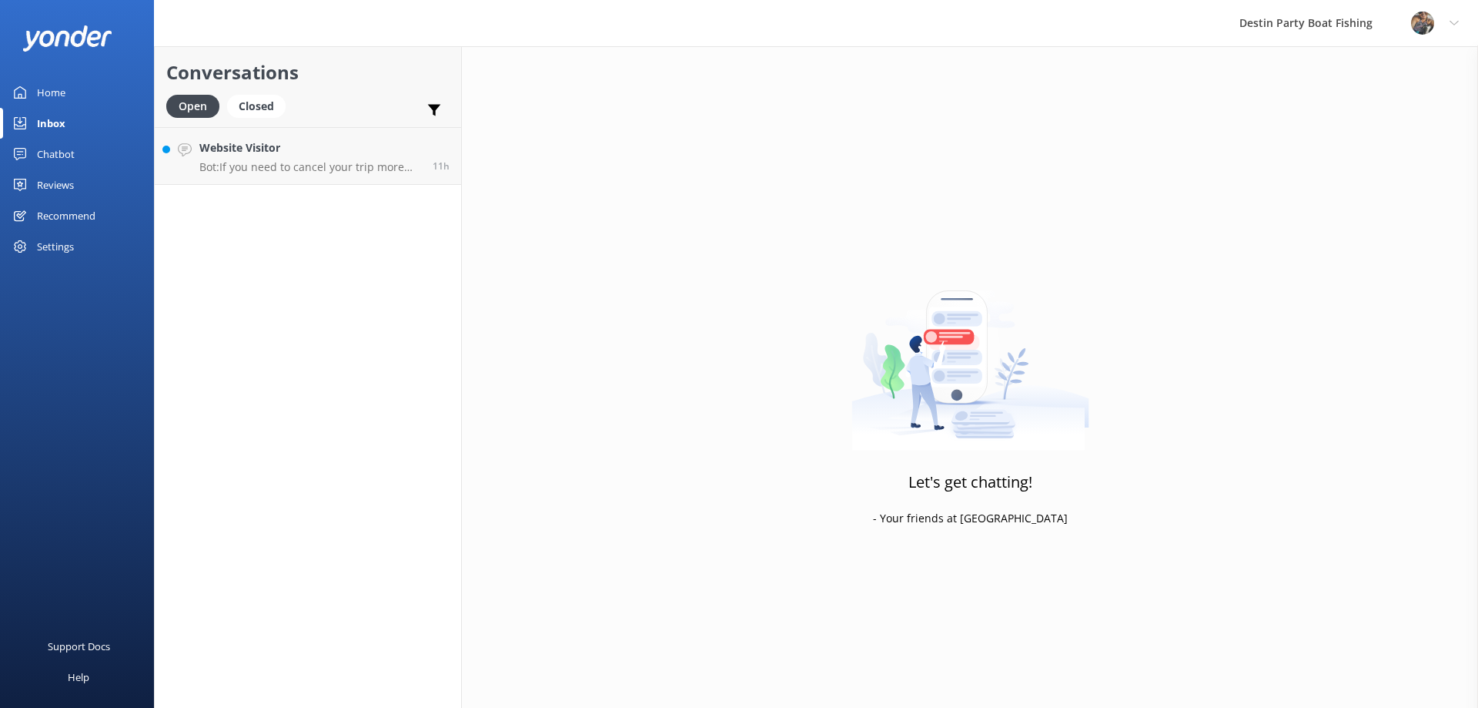
click at [326, 164] on p "Bot: If you need to cancel your trip more than 24 hours in advance, you can rec…" at bounding box center [310, 167] width 222 height 14
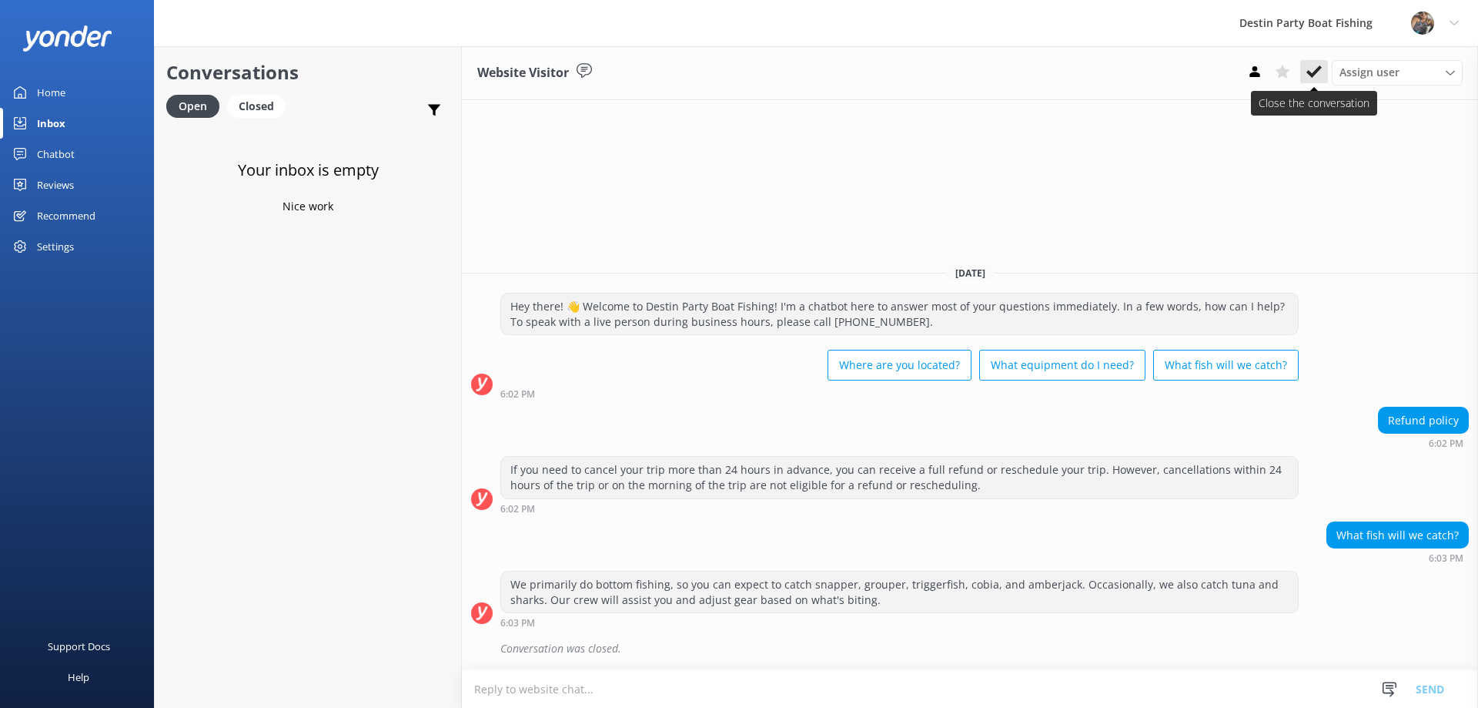
click at [1317, 77] on icon at bounding box center [1314, 71] width 15 height 15
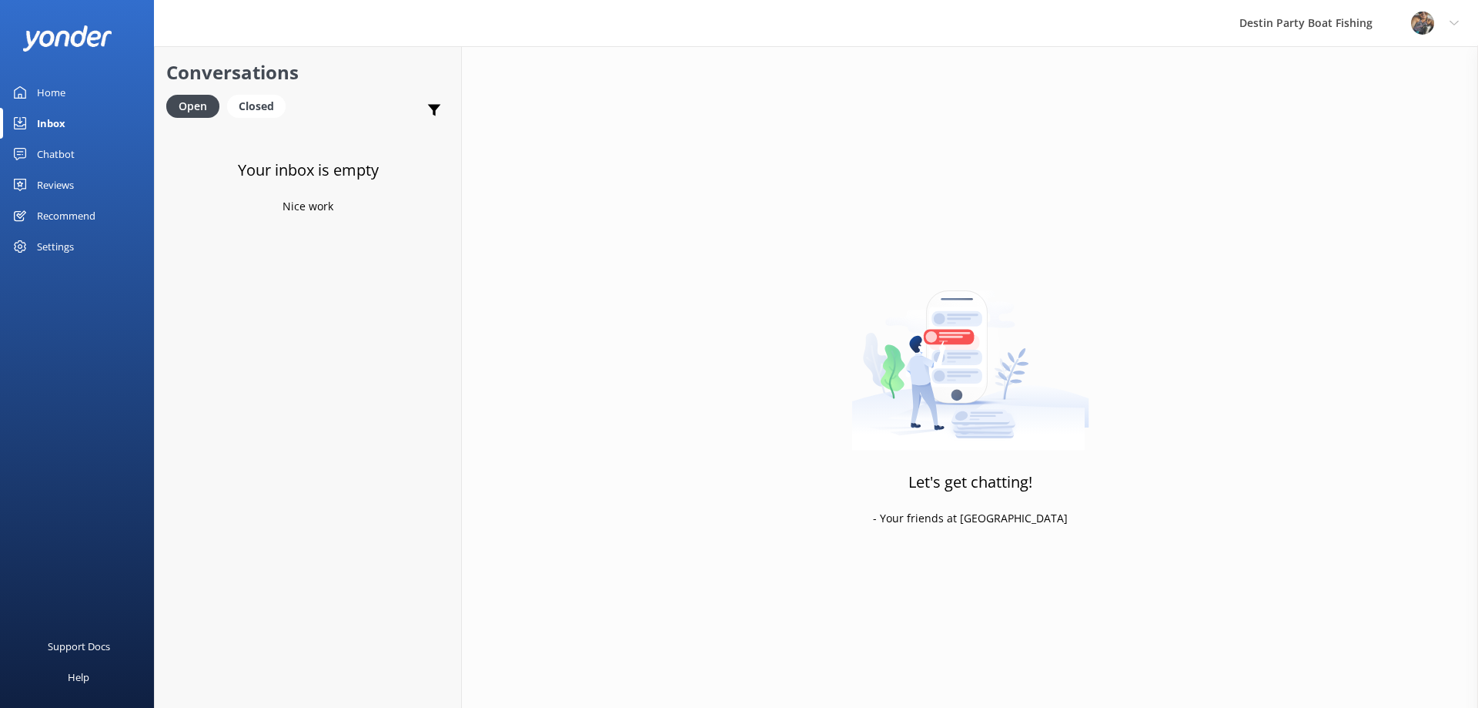
click at [41, 119] on div "Inbox" at bounding box center [51, 123] width 28 height 31
click at [35, 125] on link "Inbox" at bounding box center [77, 123] width 154 height 31
click at [47, 125] on div "Inbox" at bounding box center [51, 123] width 28 height 31
click at [57, 187] on div "Reviews" at bounding box center [55, 184] width 37 height 31
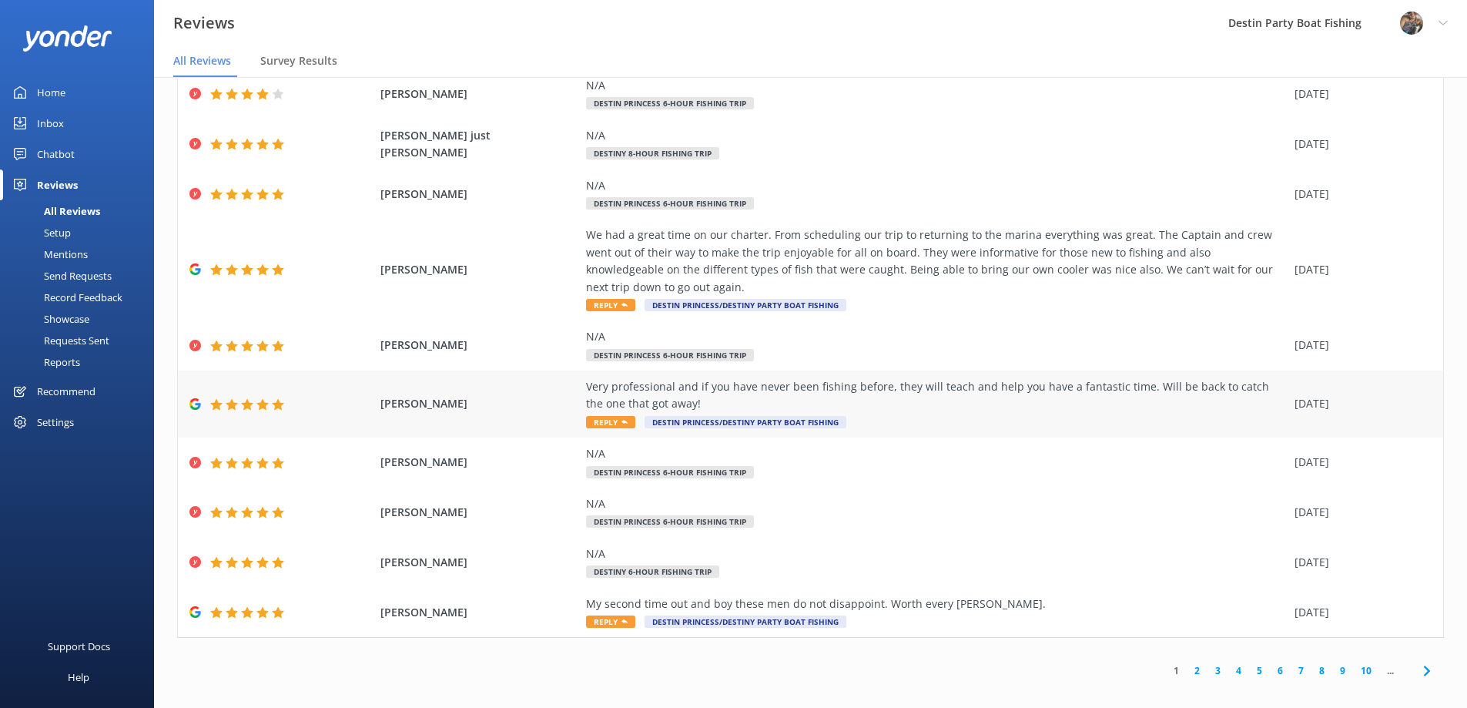
scroll to position [31, 0]
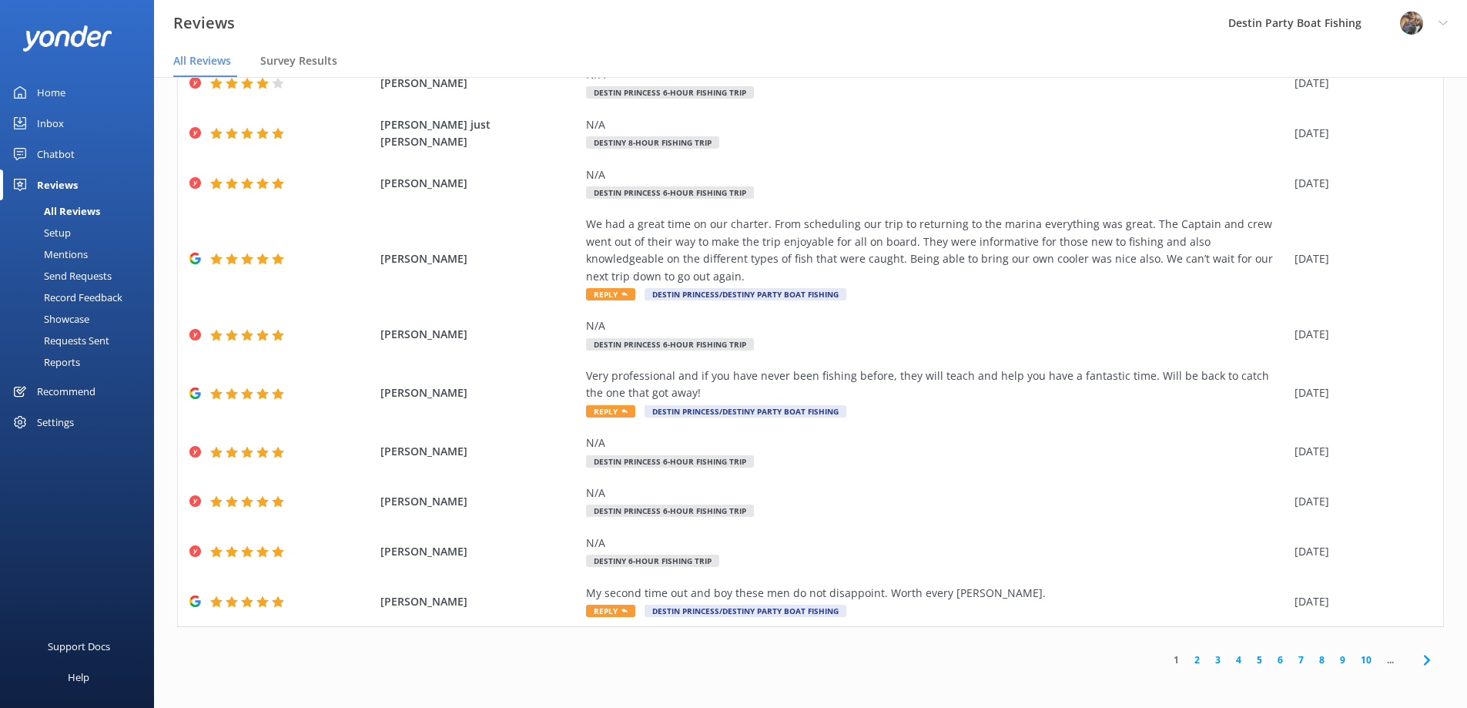
click at [1186, 666] on link "2" at bounding box center [1196, 659] width 21 height 15
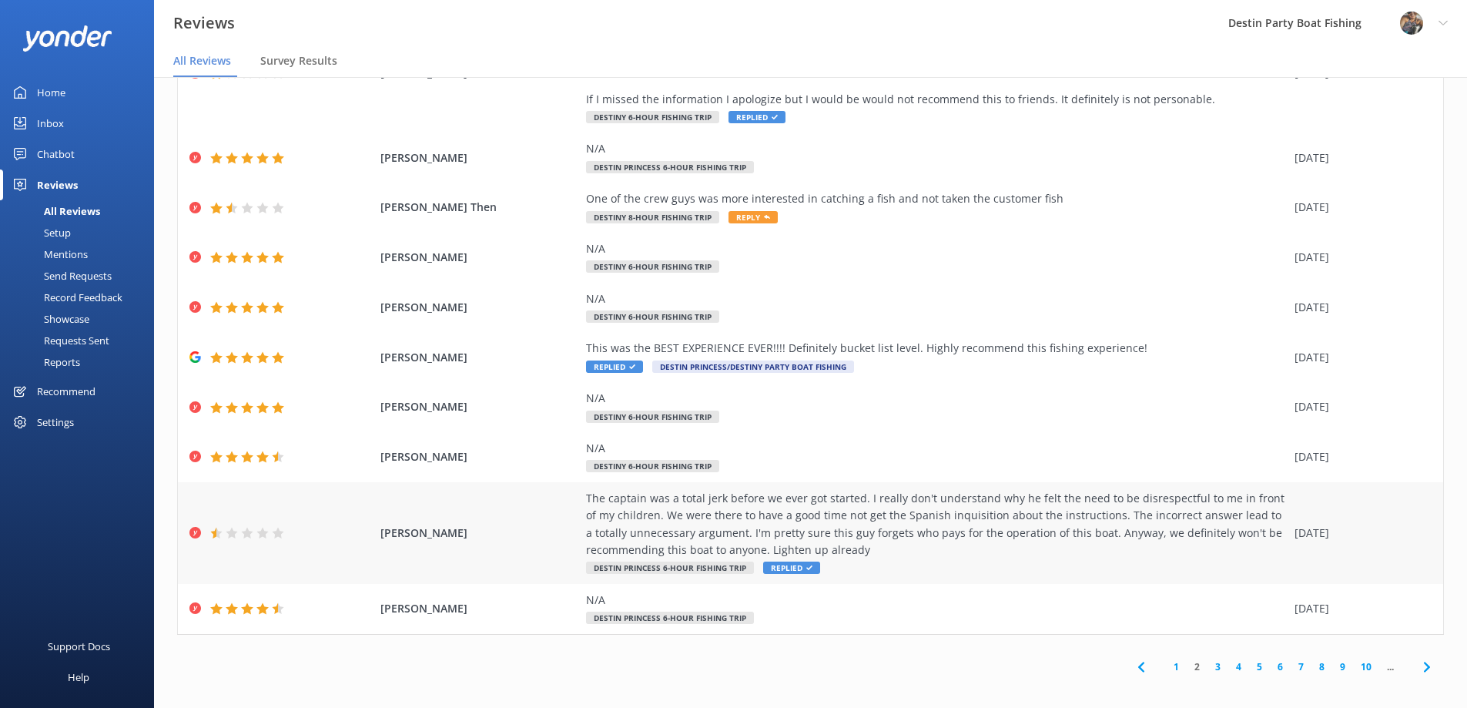
scroll to position [134, 0]
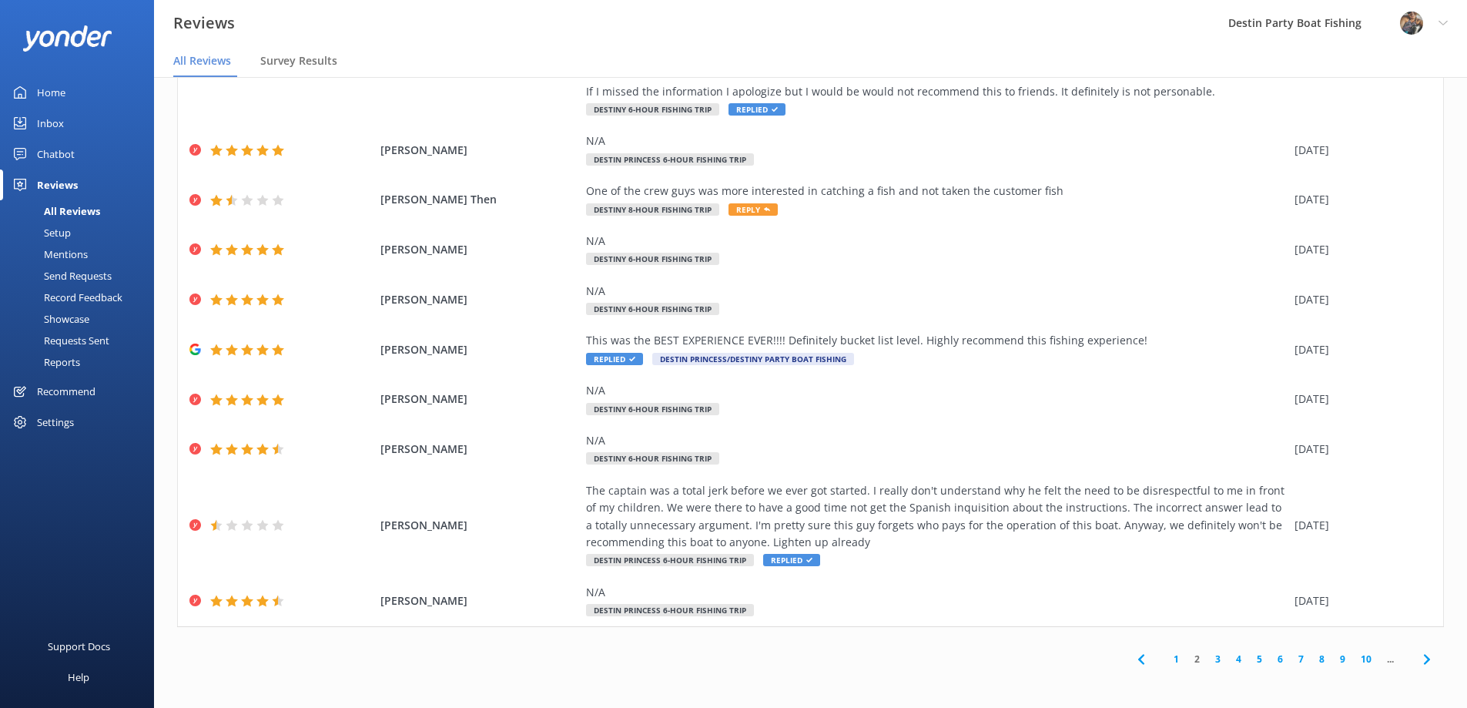
click at [1166, 661] on link "1" at bounding box center [1176, 658] width 21 height 15
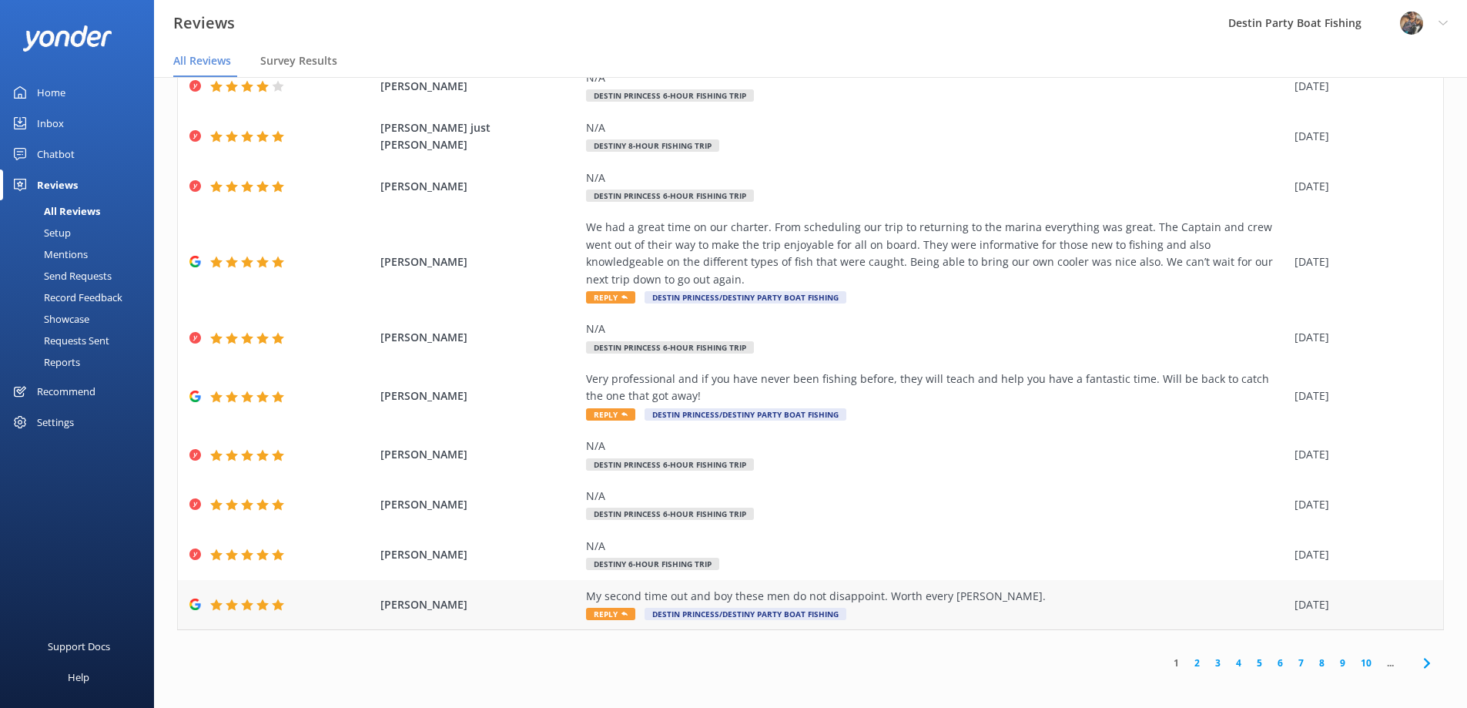
scroll to position [82, 0]
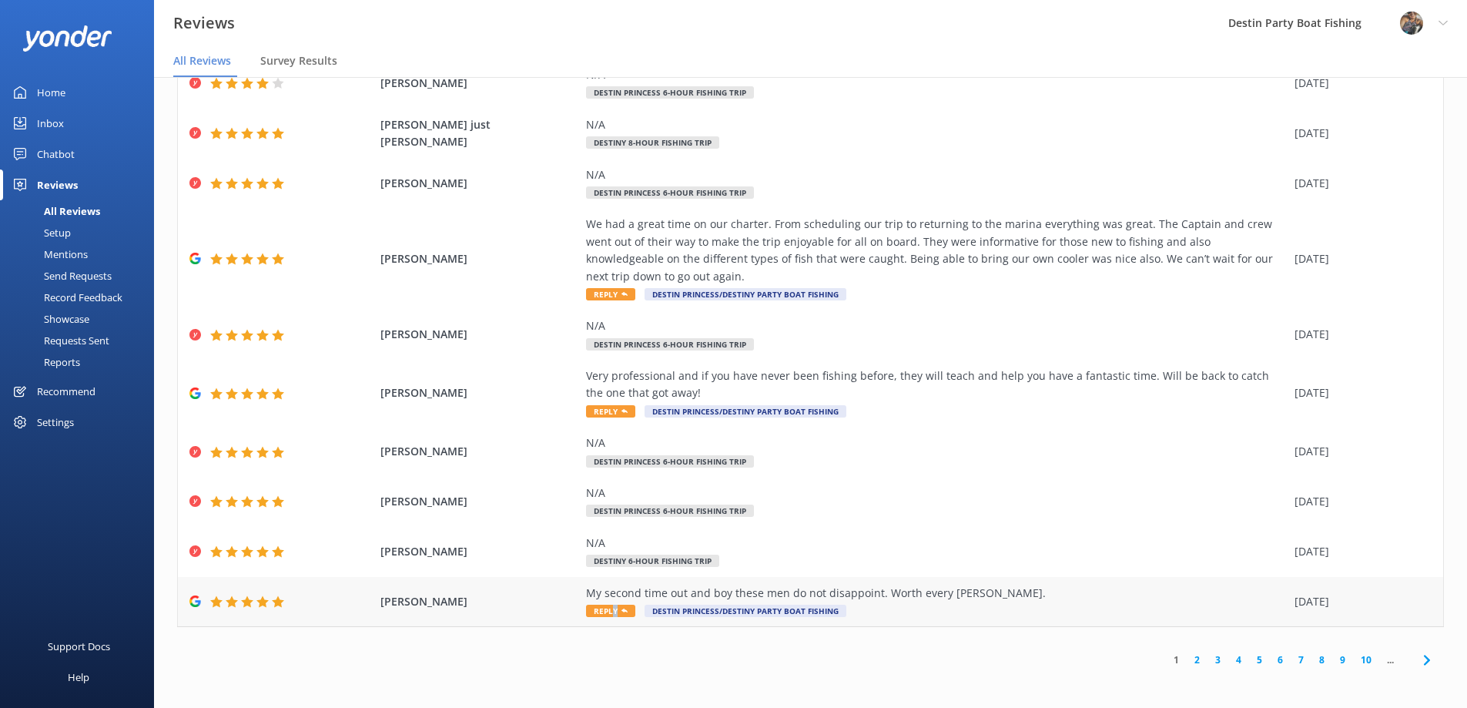
click at [607, 609] on span "Reply" at bounding box center [610, 610] width 49 height 12
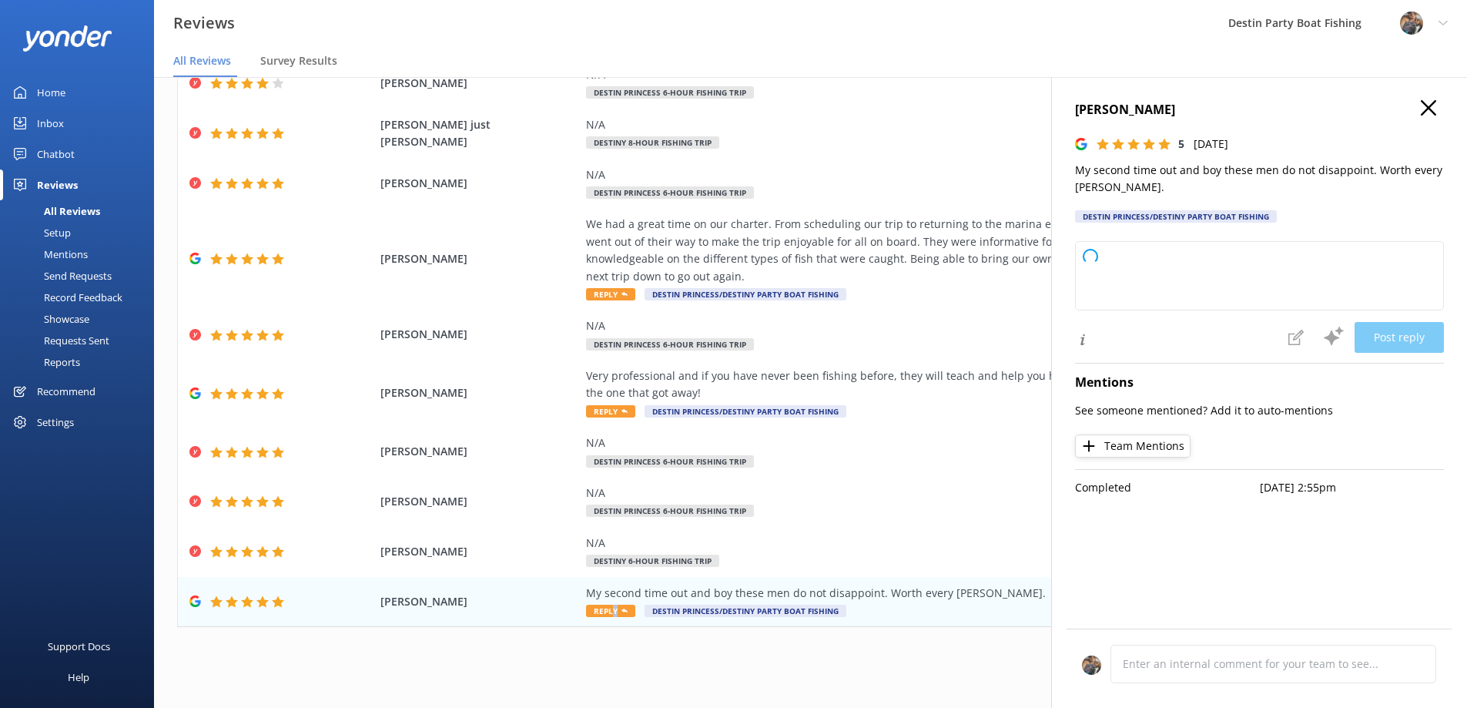
type textarea "Thank you so much for your kind words and for choosing us again! We're thrilled…"
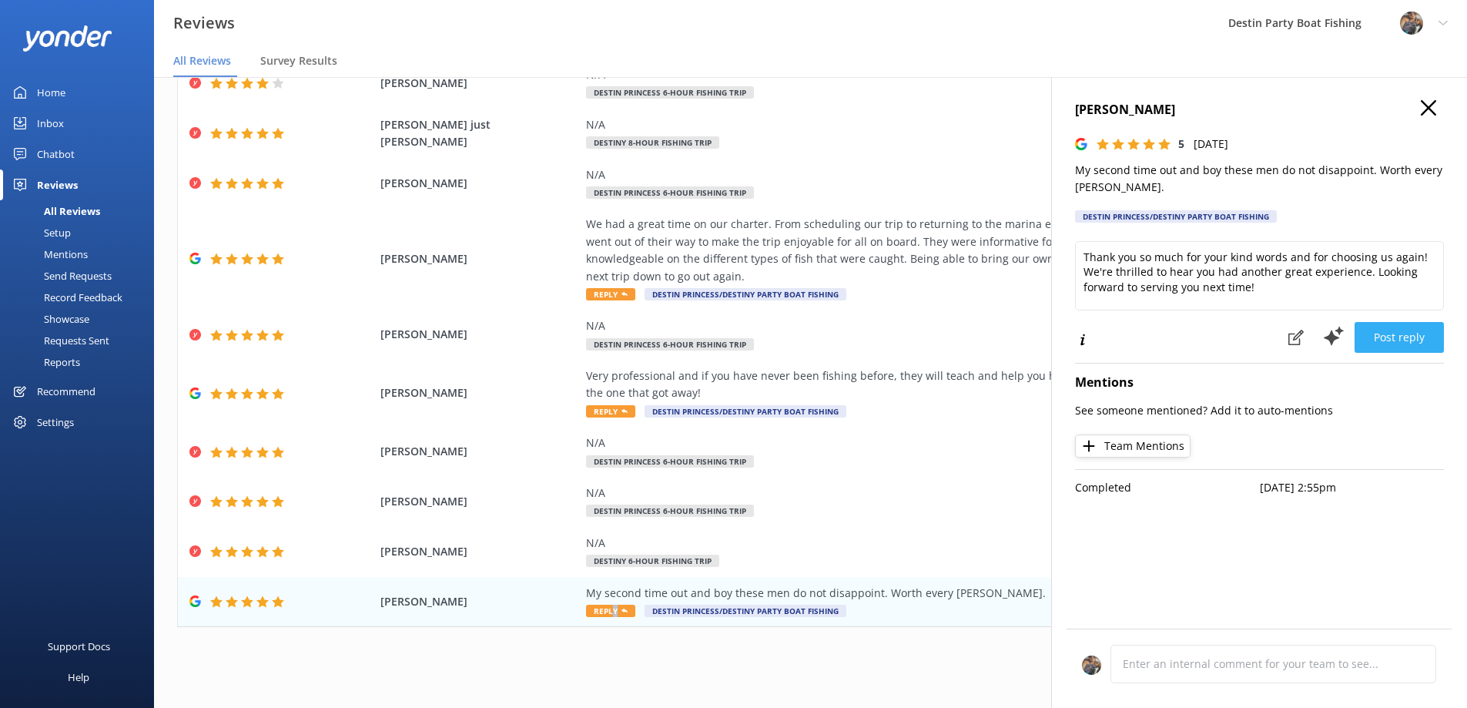
click at [1377, 331] on button "Post reply" at bounding box center [1398, 337] width 89 height 31
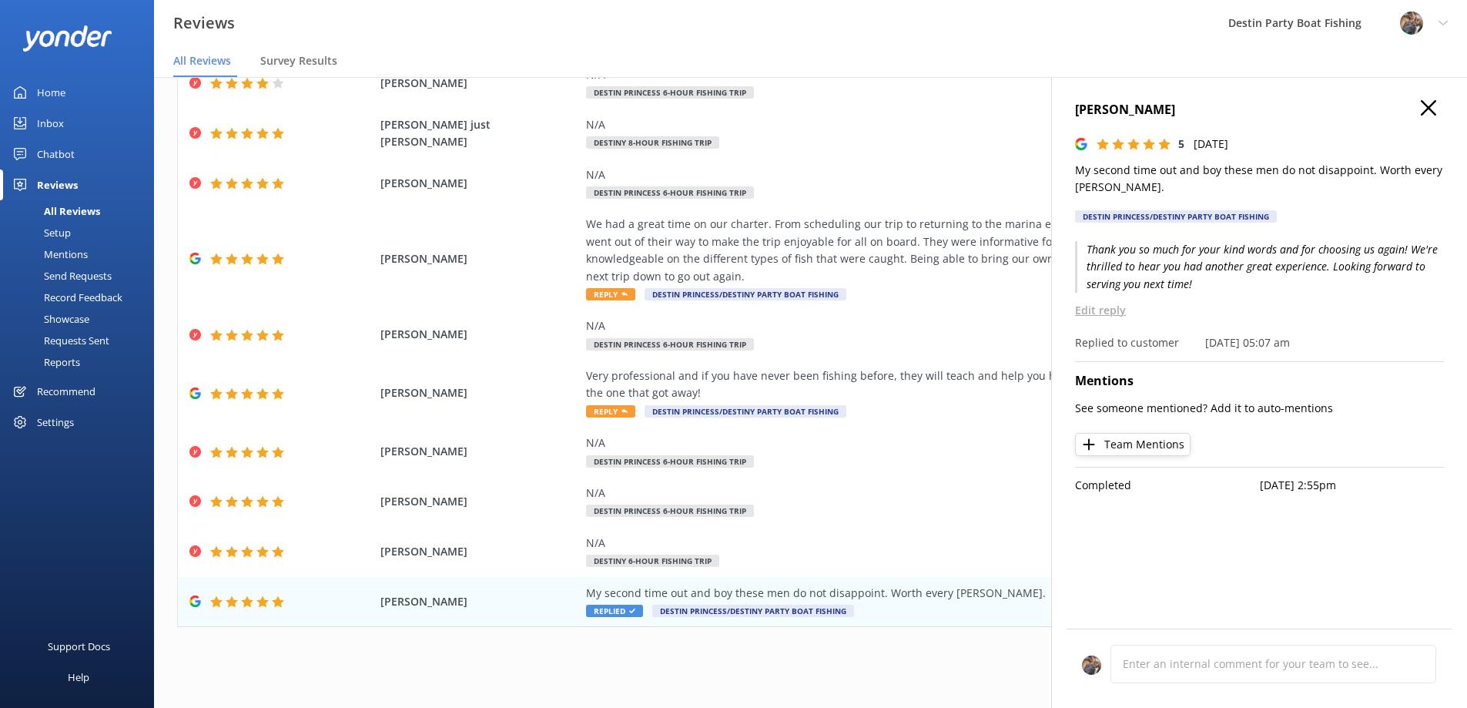
click at [1427, 115] on button at bounding box center [1427, 108] width 15 height 17
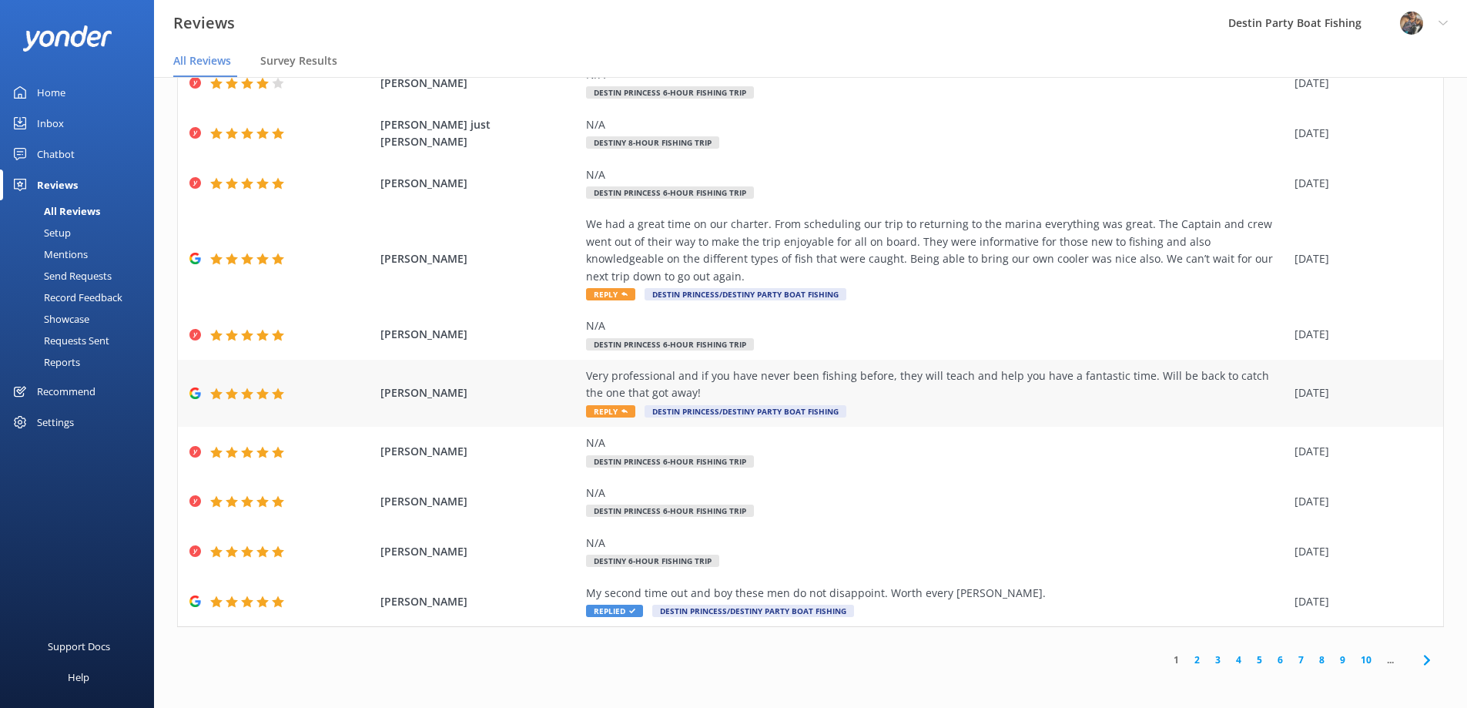
click at [611, 415] on span "Reply" at bounding box center [610, 411] width 49 height 12
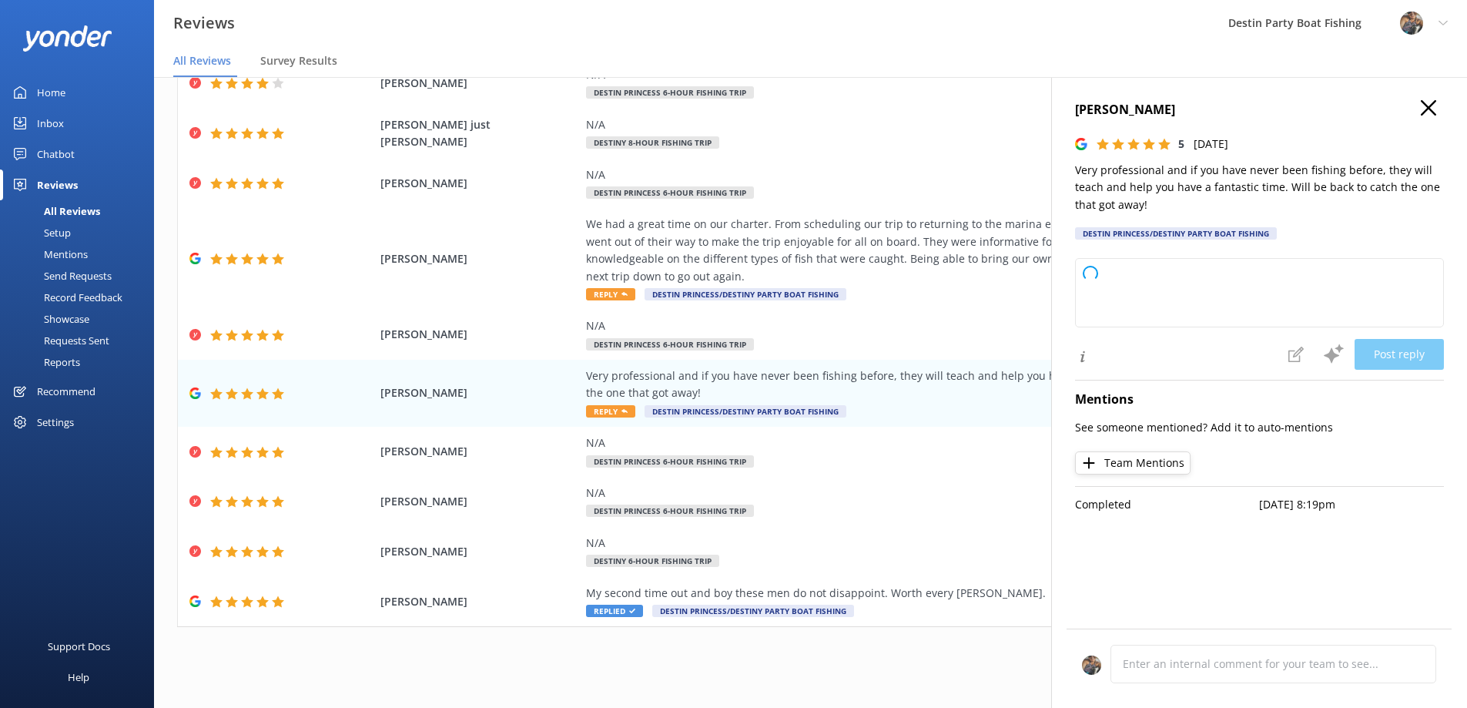
type textarea "Thank you so much for your wonderful review! We're thrilled you had a fantastic…"
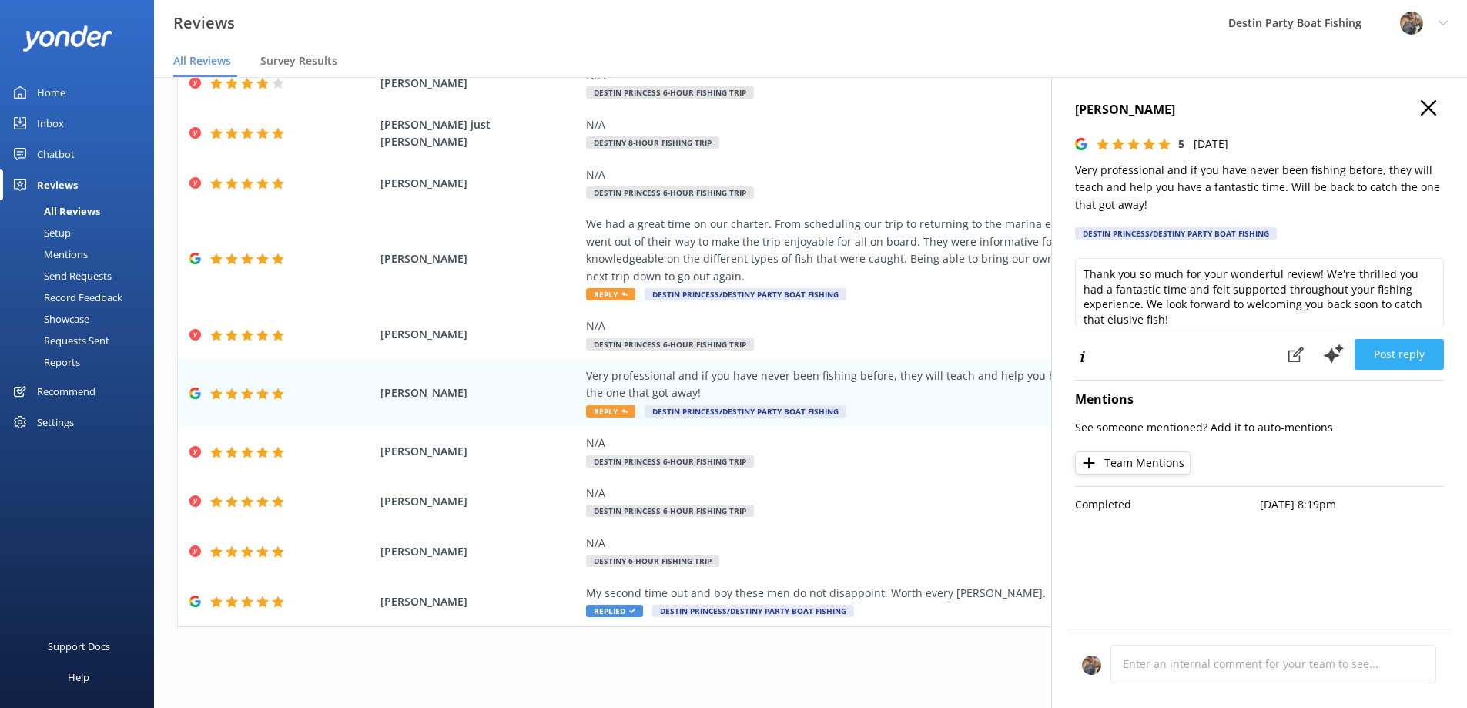
click at [1383, 353] on button "Post reply" at bounding box center [1398, 354] width 89 height 31
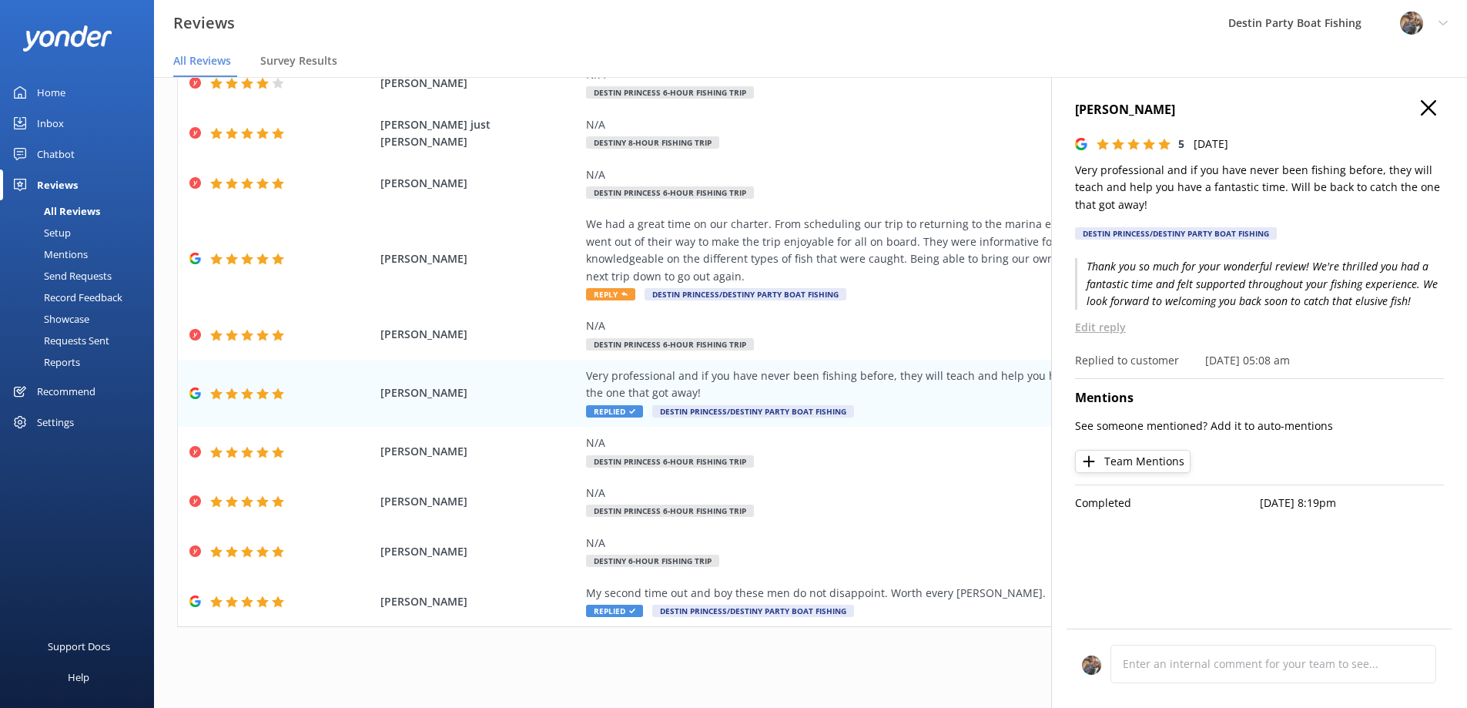
click at [1427, 105] on use at bounding box center [1427, 107] width 15 height 15
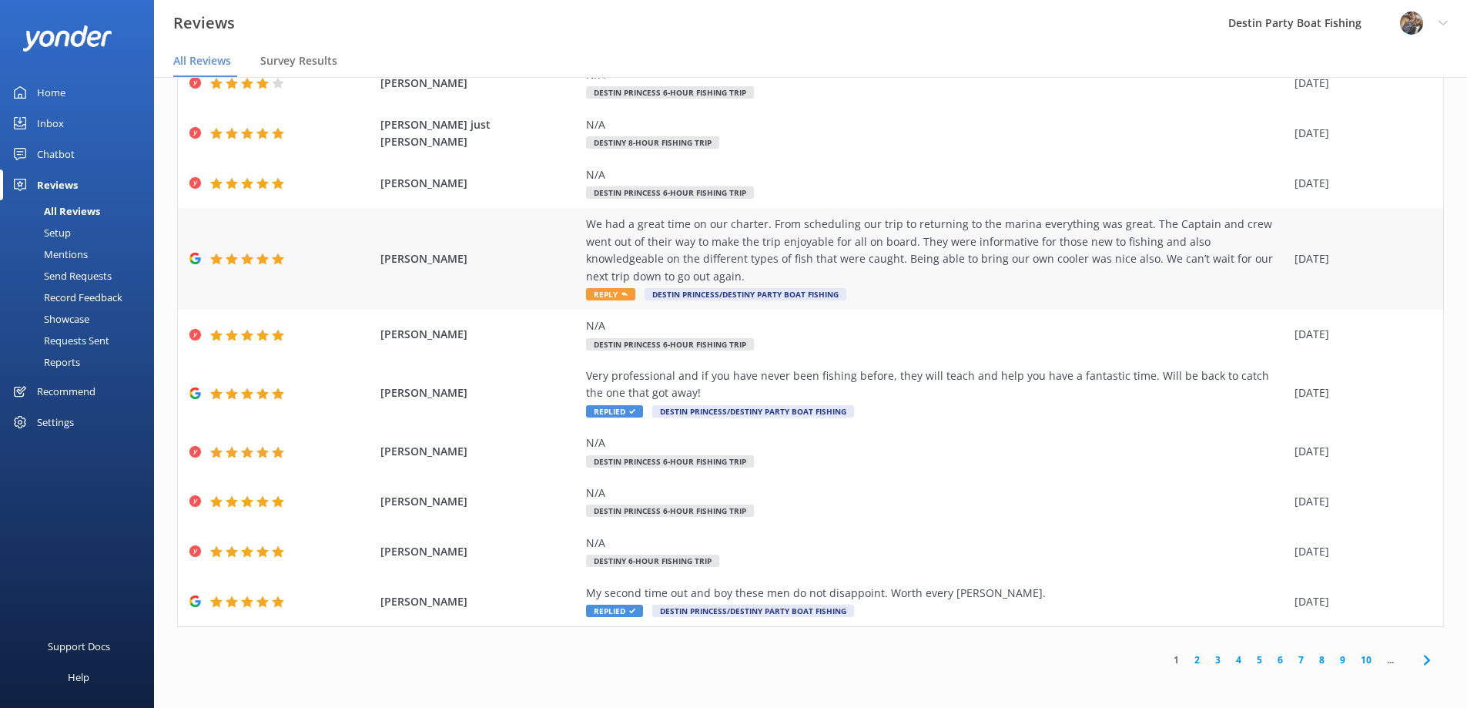
click at [598, 290] on span "Reply" at bounding box center [610, 294] width 49 height 12
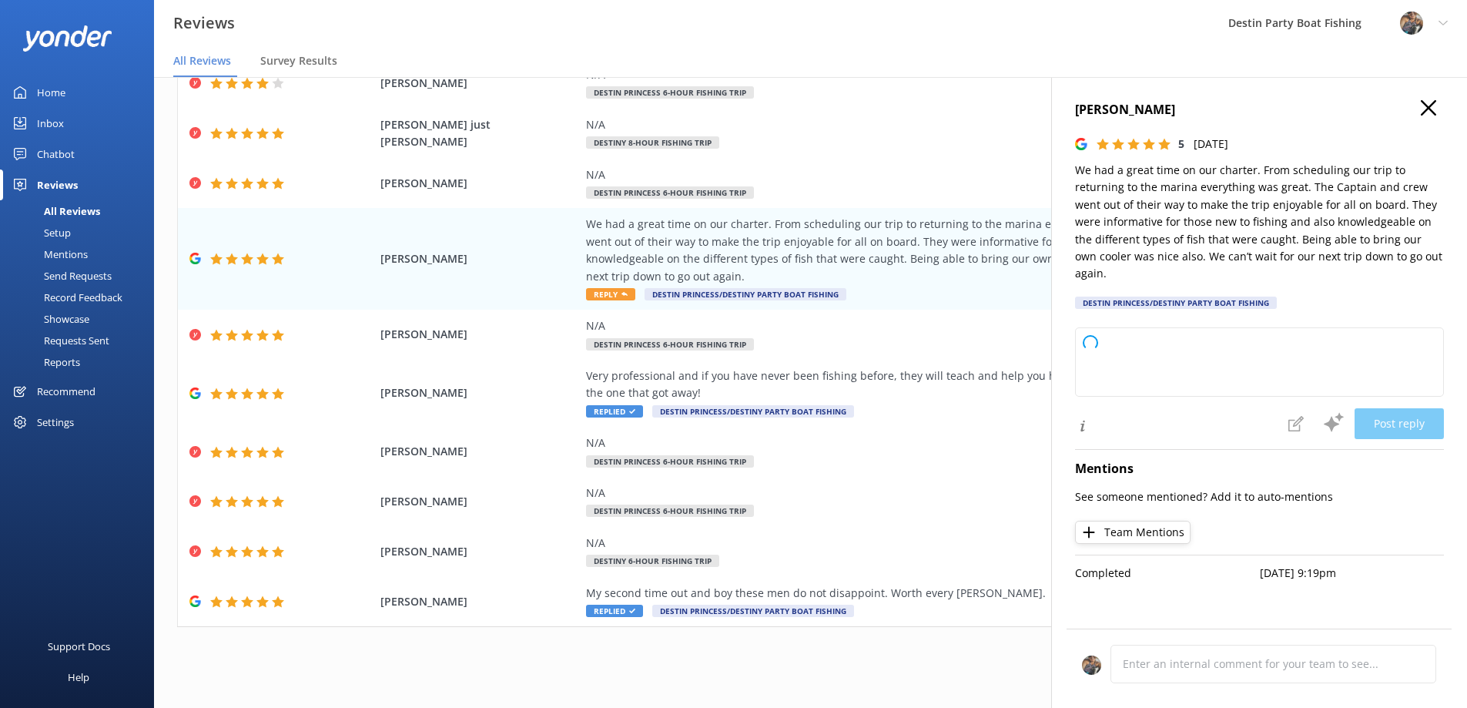
type textarea "Thank you so much for your wonderful review! We're thrilled to hear you had a g…"
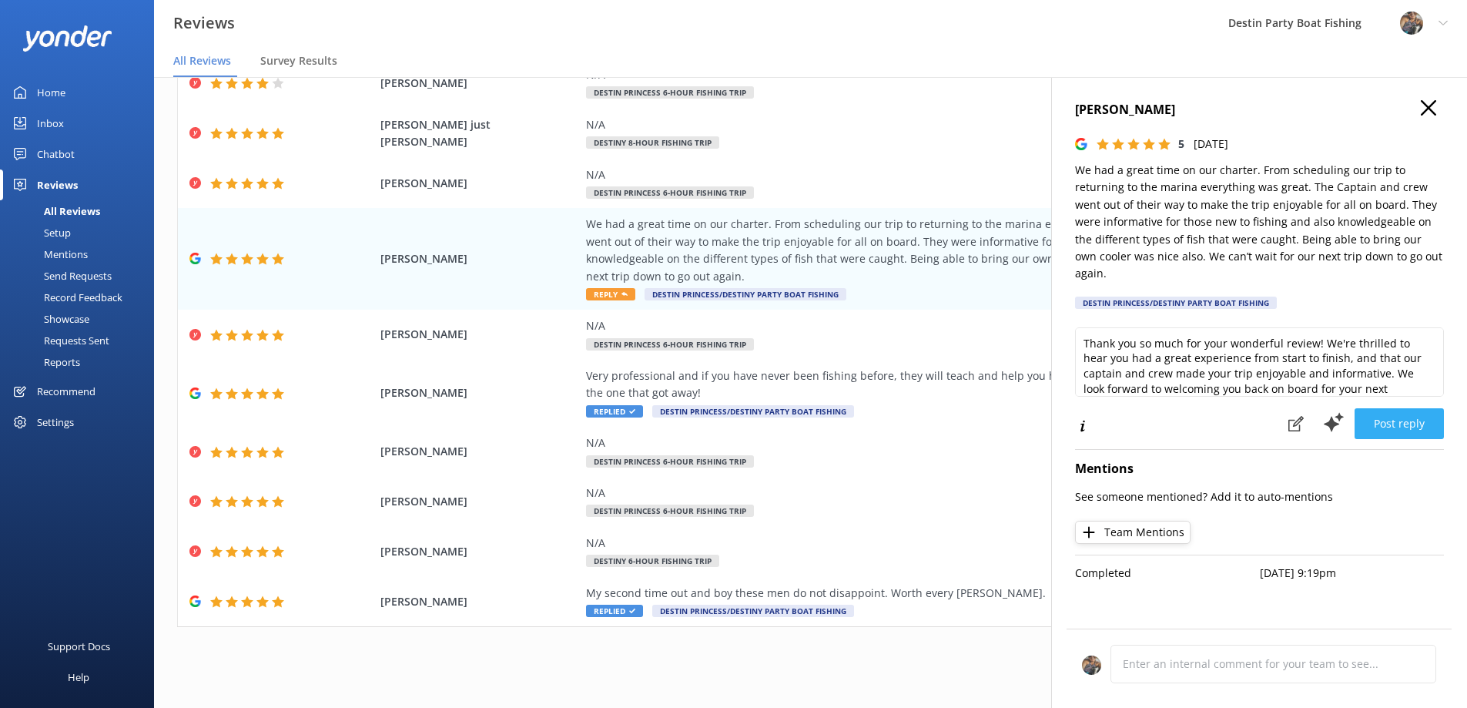
click at [1385, 408] on button "Post reply" at bounding box center [1398, 423] width 89 height 31
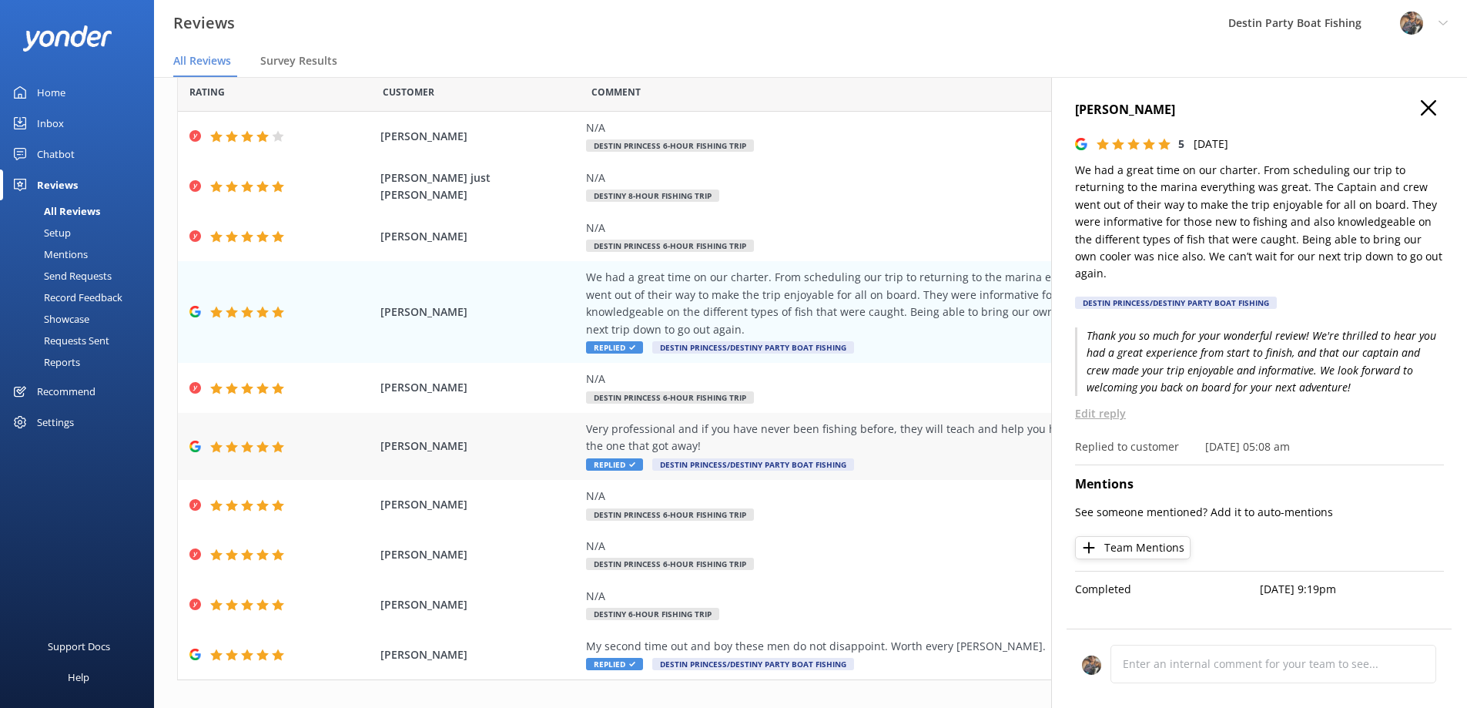
scroll to position [0, 0]
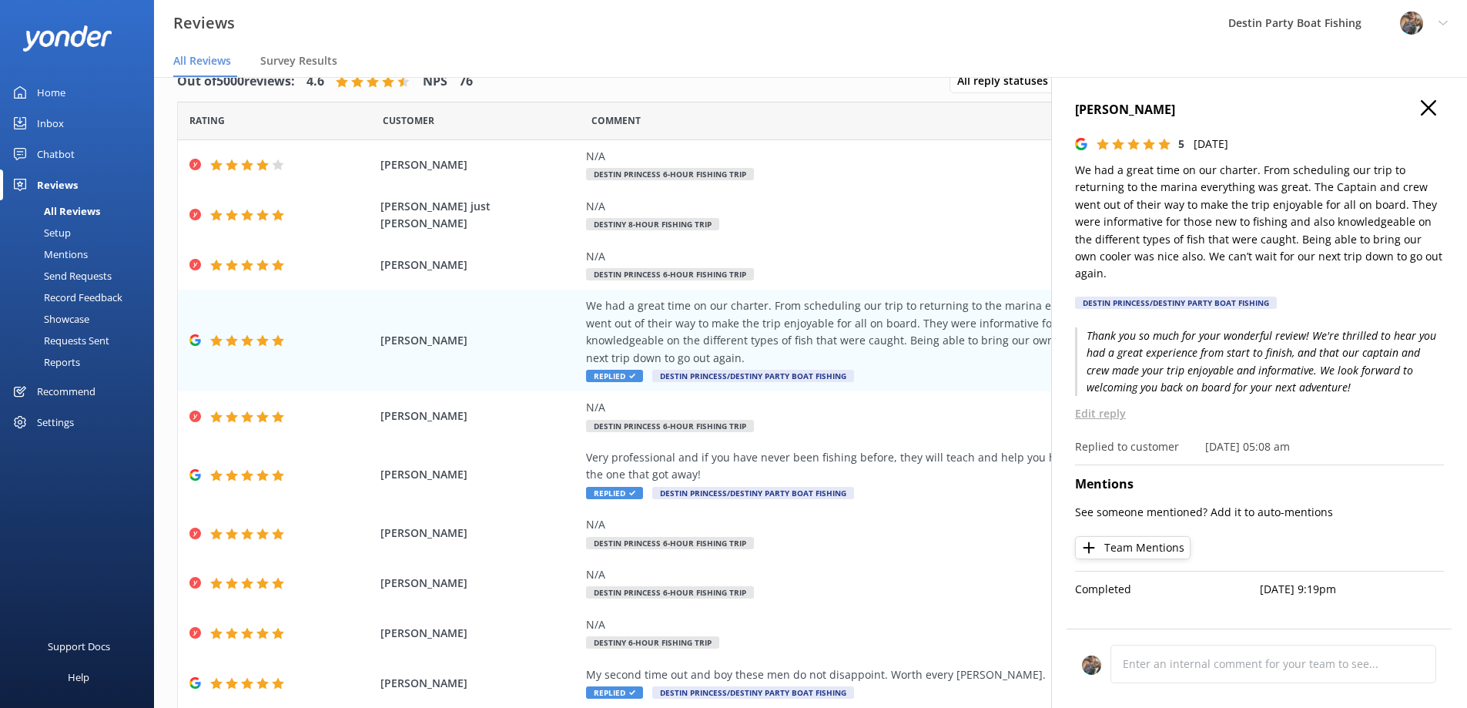
click at [1420, 99] on div "[PERSON_NAME] 5 [DATE] We had a great time on our charter. From scheduling our …" at bounding box center [1259, 431] width 416 height 708
click at [1425, 105] on use at bounding box center [1427, 107] width 15 height 15
